Goal: Navigation & Orientation: Find specific page/section

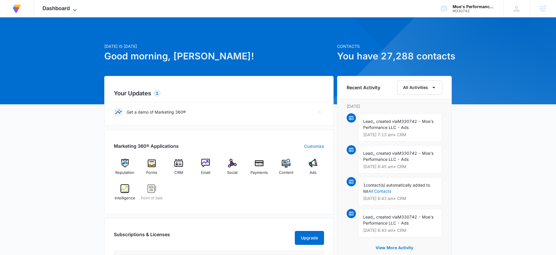
click at [63, 10] on span "Dashboard" at bounding box center [56, 8] width 27 height 6
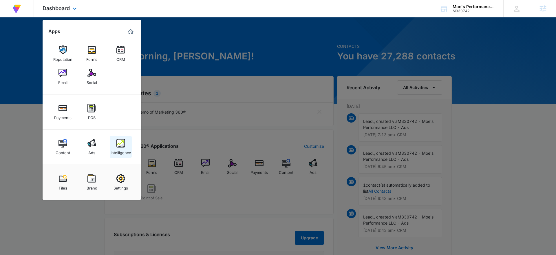
click at [117, 151] on div "Intelligence" at bounding box center [121, 151] width 21 height 8
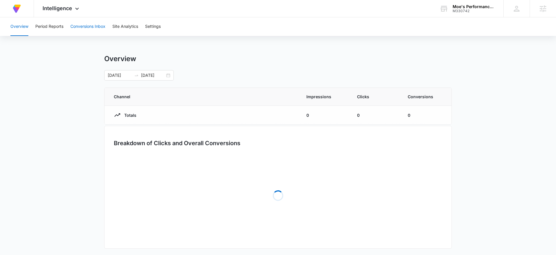
click at [83, 30] on button "Conversions Inbox" at bounding box center [87, 26] width 35 height 19
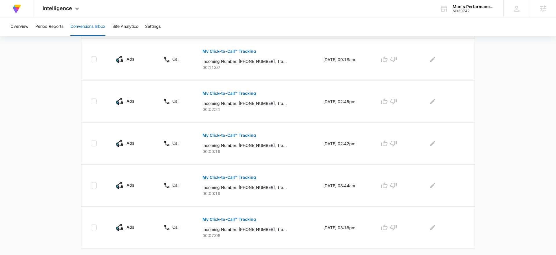
scroll to position [365, 0]
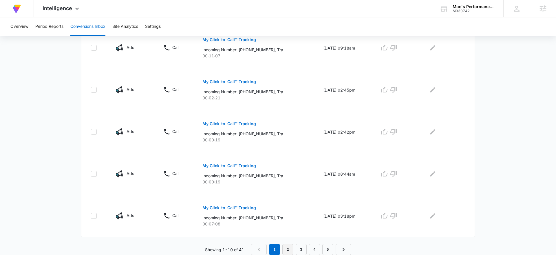
click at [288, 248] on link "2" at bounding box center [287, 249] width 11 height 11
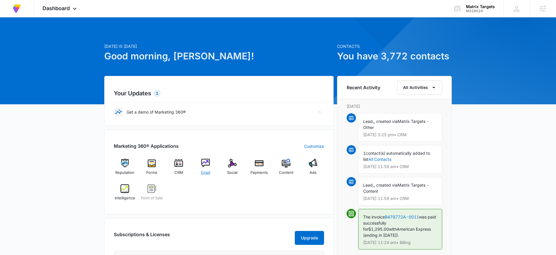
click at [203, 166] on img at bounding box center [205, 163] width 9 height 9
